Goal: Find specific page/section: Find specific page/section

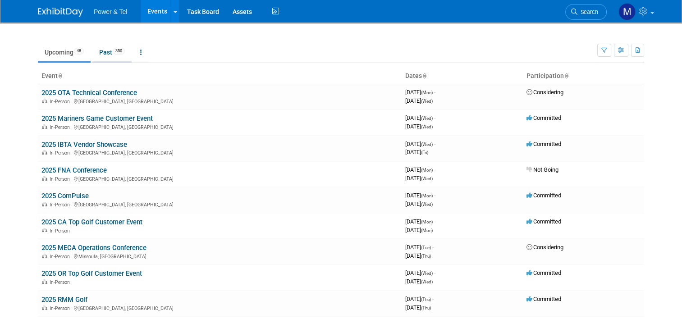
click at [101, 51] on link "Past 350" at bounding box center [111, 52] width 39 height 17
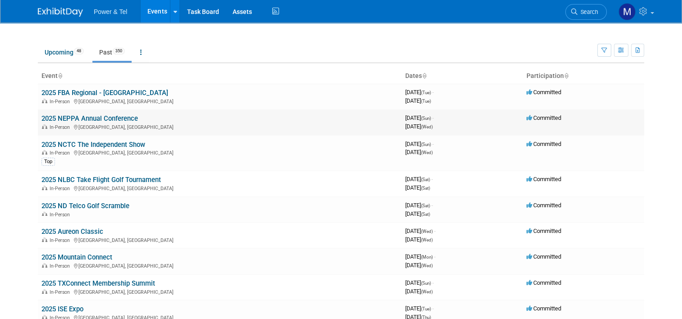
click at [262, 115] on td "2025 NEPPA Annual Conference In-Person [GEOGRAPHIC_DATA], [GEOGRAPHIC_DATA]" at bounding box center [220, 123] width 364 height 26
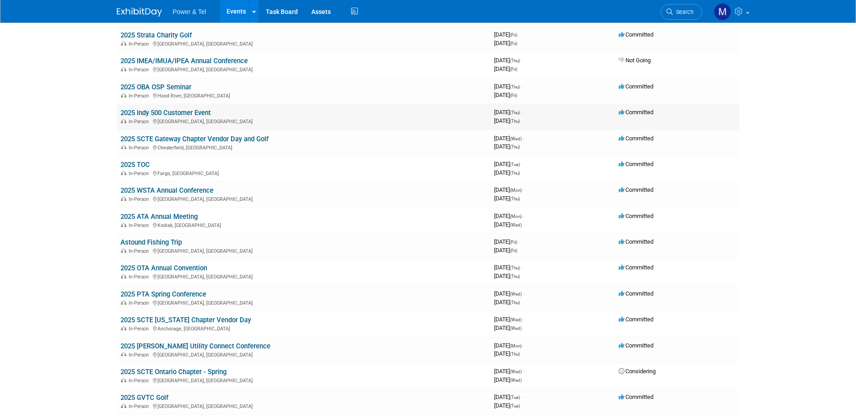
scroll to position [1263, 0]
